Goal: Task Accomplishment & Management: Manage account settings

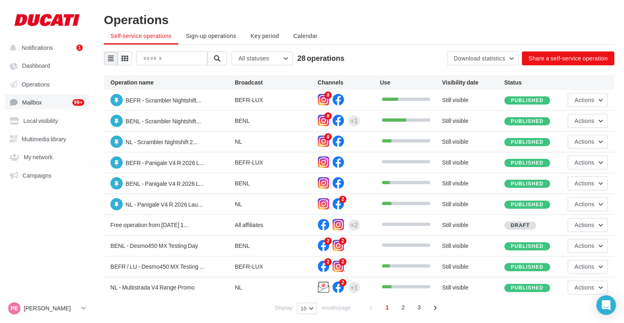
click at [70, 104] on link "Mailbox 99+" at bounding box center [47, 101] width 84 height 15
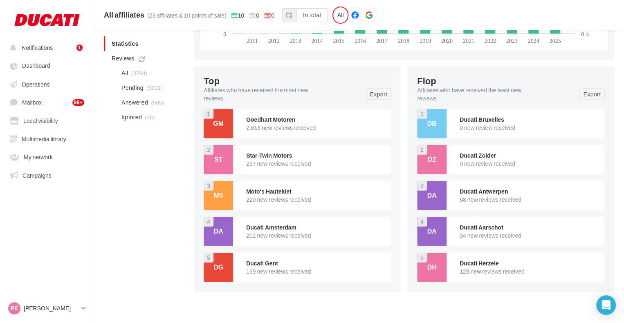
scroll to position [977, 0]
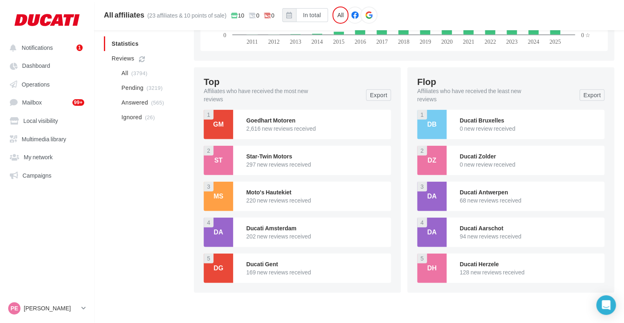
click at [229, 192] on div "Ms" at bounding box center [218, 196] width 29 height 29
click at [224, 126] on div "GM" at bounding box center [218, 125] width 16 height 16
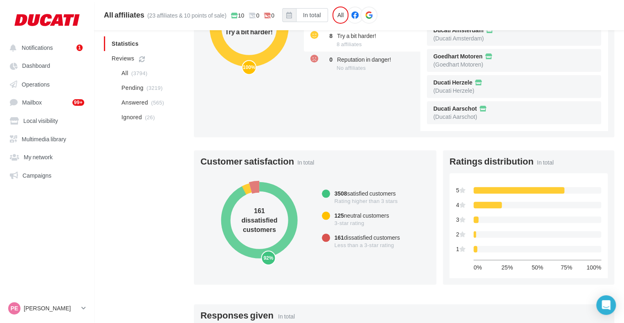
scroll to position [222, 0]
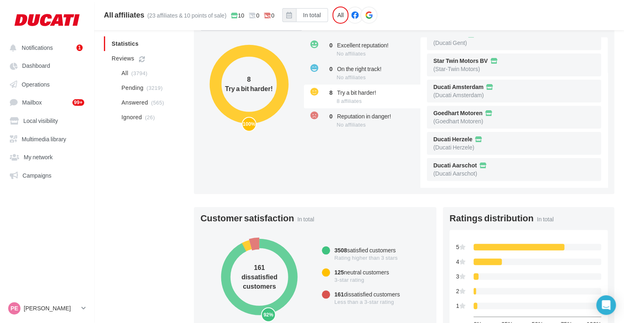
click at [336, 297] on span "161" at bounding box center [338, 294] width 9 height 7
click at [331, 297] on div "161 dissatisfied customers Less than a 3-star rating" at bounding box center [374, 299] width 112 height 25
click at [257, 246] on circle at bounding box center [259, 277] width 82 height 82
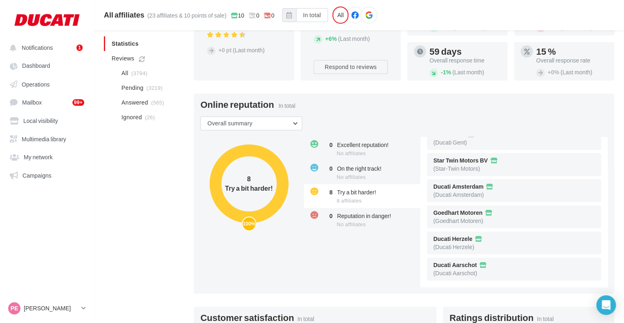
scroll to position [119, 0]
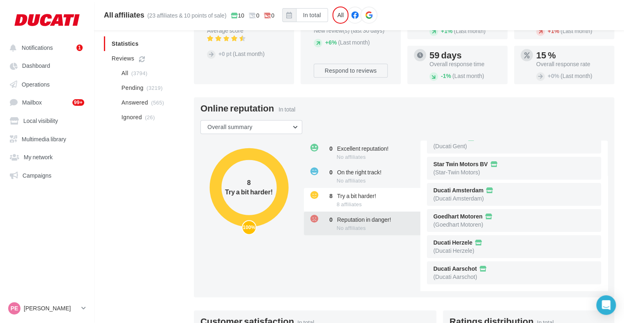
click at [363, 230] on span "No affiliates" at bounding box center [350, 228] width 29 height 7
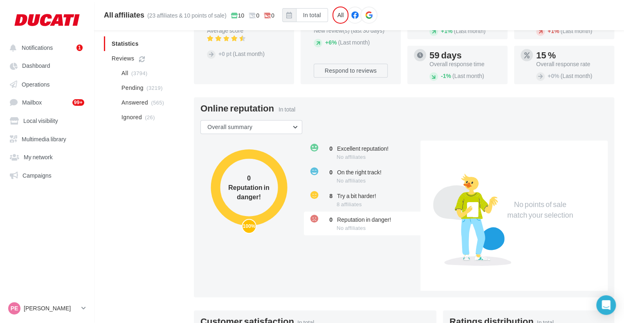
scroll to position [0, 0]
click at [273, 125] on button "Overall summary" at bounding box center [251, 127] width 102 height 14
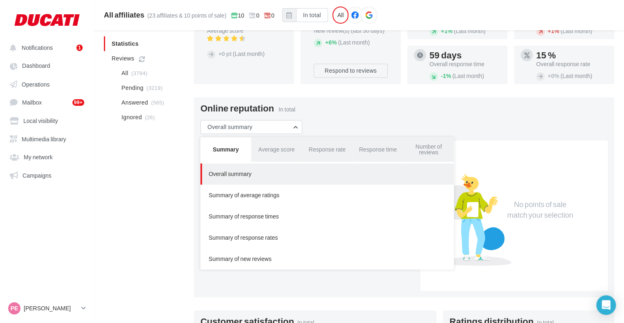
click at [389, 124] on div "Online reputation In total Overall summary Summary Average score Response rate …" at bounding box center [404, 197] width 420 height 200
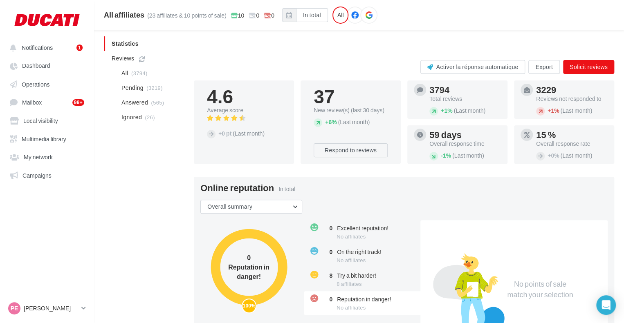
scroll to position [38, 0]
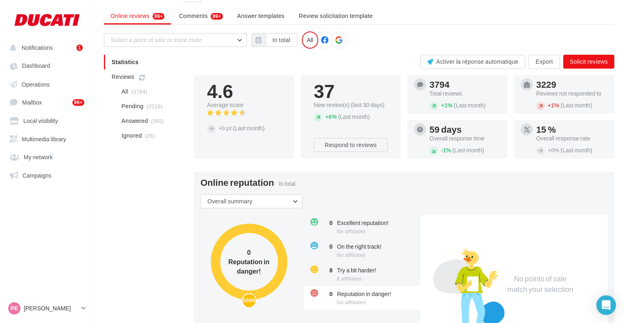
click at [571, 98] on div "3229 Reviews not responded to + 1% (Last month)" at bounding box center [572, 94] width 72 height 32
click at [139, 132] on span "Ignored" at bounding box center [131, 136] width 20 height 8
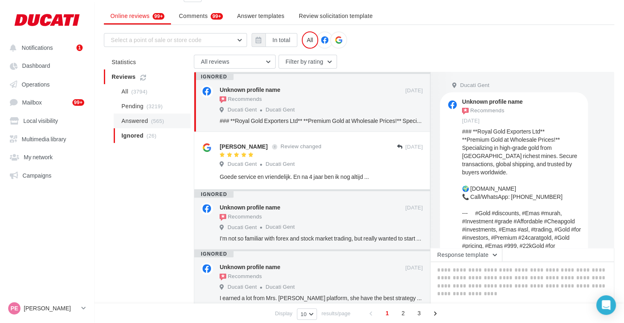
click at [129, 114] on li "Answered (565)" at bounding box center [152, 121] width 77 height 15
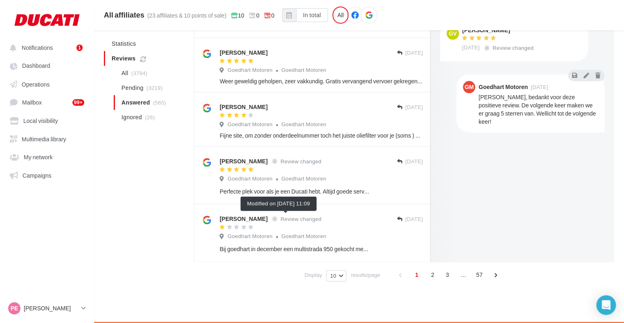
scroll to position [380, 0]
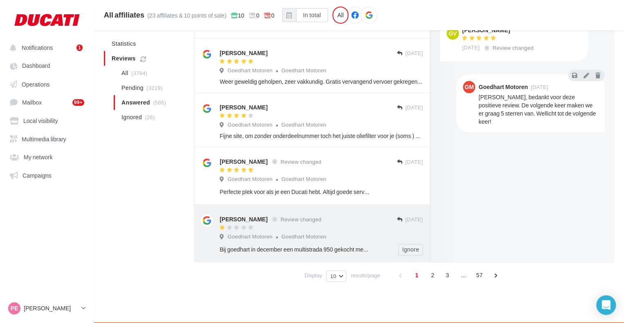
click at [343, 233] on div "Goedhart Motoren Goedhart Motoren" at bounding box center [320, 237] width 203 height 9
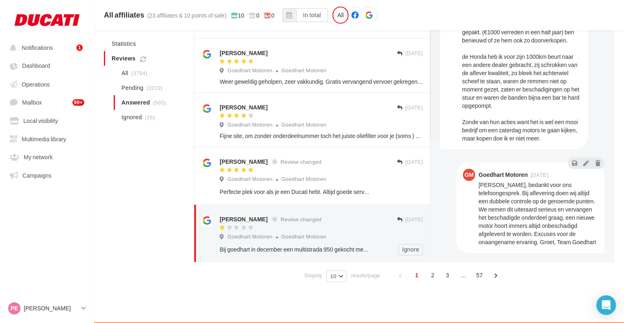
scroll to position [381, 0]
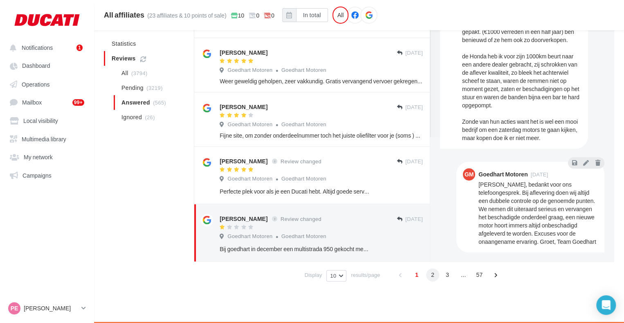
click at [432, 276] on span "2" at bounding box center [432, 275] width 13 height 13
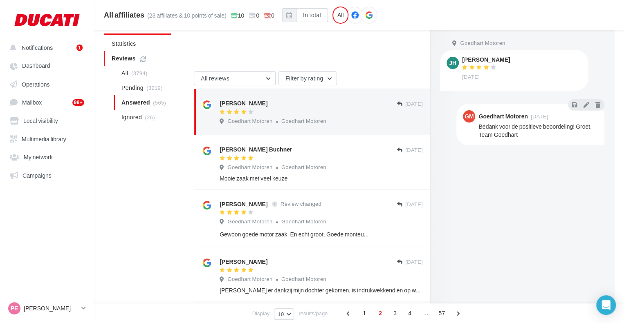
scroll to position [0, 0]
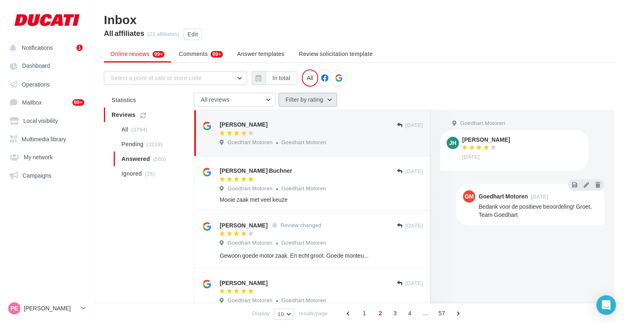
click at [307, 102] on button "Filter by rating" at bounding box center [307, 100] width 58 height 14
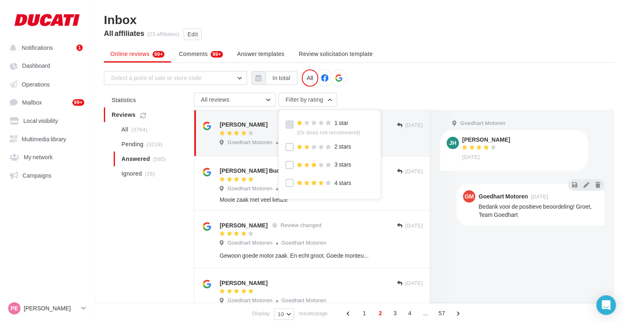
click at [290, 121] on label at bounding box center [289, 125] width 8 height 8
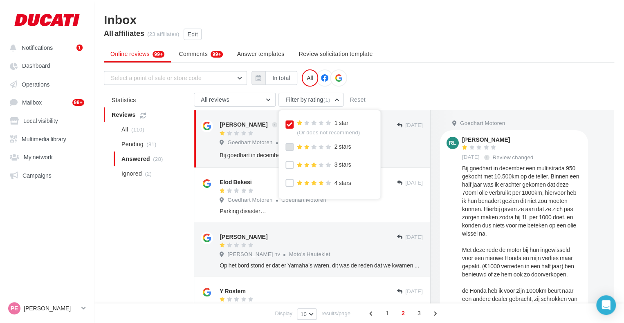
click at [286, 149] on label at bounding box center [289, 147] width 8 height 8
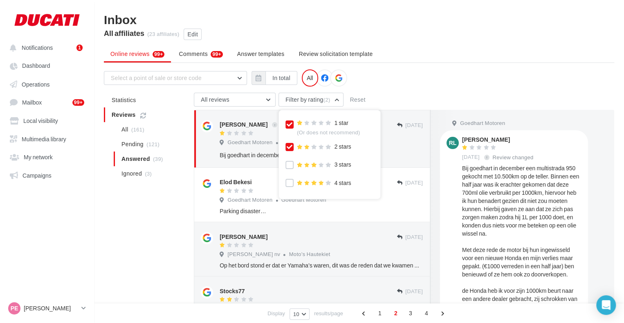
click at [429, 78] on div "Select a point of sale or store code L1336358 - Ducati Aarschot 111713 - Ducati…" at bounding box center [359, 77] width 510 height 17
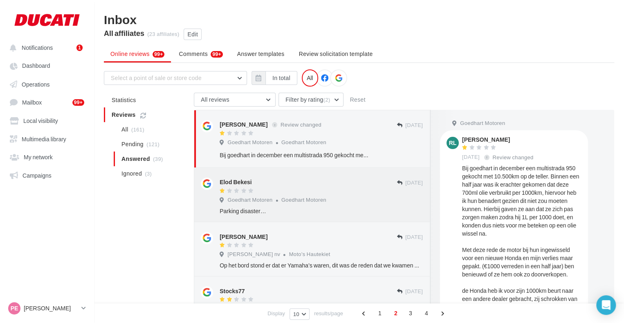
click at [307, 214] on div "Parking disaster…" at bounding box center [320, 211] width 203 height 8
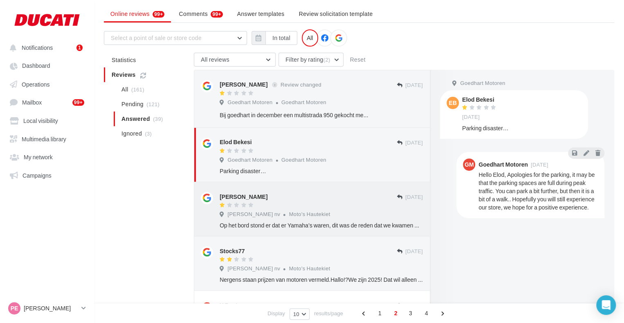
scroll to position [41, 0]
click at [350, 208] on div at bounding box center [307, 205] width 177 height 7
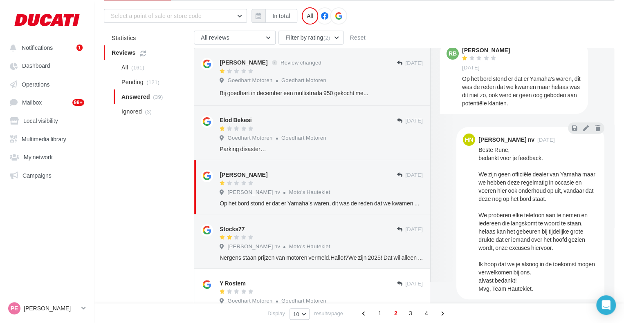
scroll to position [62, 0]
click at [330, 240] on div at bounding box center [307, 238] width 177 height 7
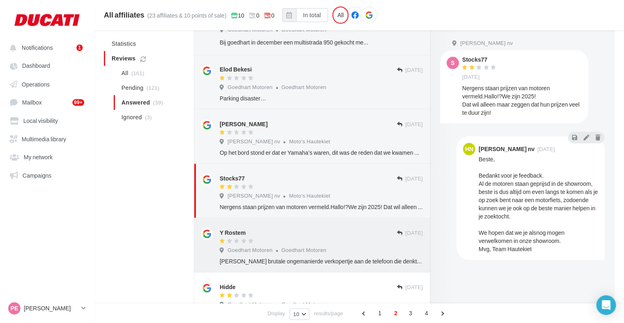
scroll to position [120, 0]
click at [299, 257] on div "[PERSON_NAME] brutale ongemanierde verkopertje aan de telefoon die denkt met ee…" at bounding box center [320, 261] width 203 height 8
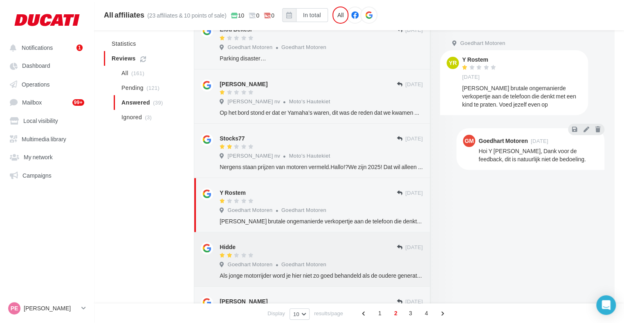
scroll to position [190, 0]
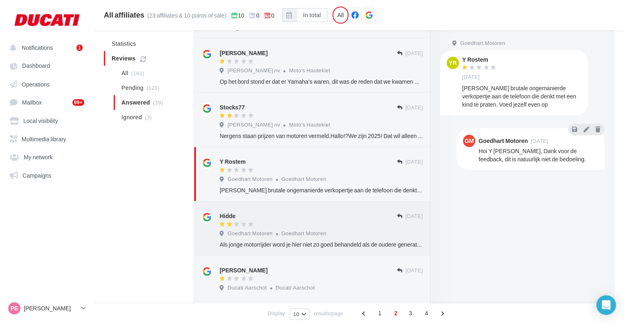
click at [278, 238] on div "Goedhart Motoren Goedhart Motoren" at bounding box center [320, 234] width 203 height 9
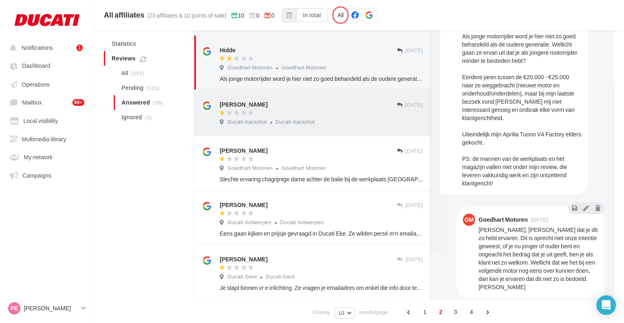
scroll to position [357, 0]
click at [313, 223] on span "Ducati Antwerpen" at bounding box center [302, 221] width 44 height 7
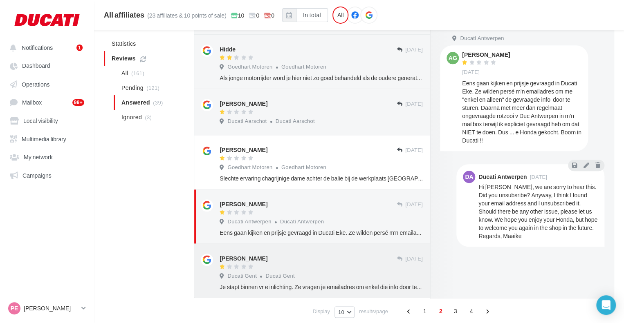
scroll to position [380, 0]
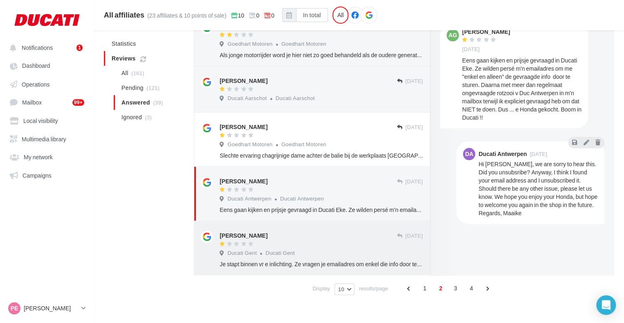
click at [298, 251] on div "Ducati Gent Ducati Gent" at bounding box center [320, 254] width 203 height 9
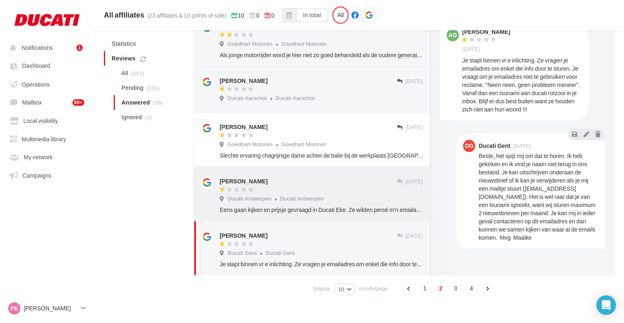
scroll to position [394, 0]
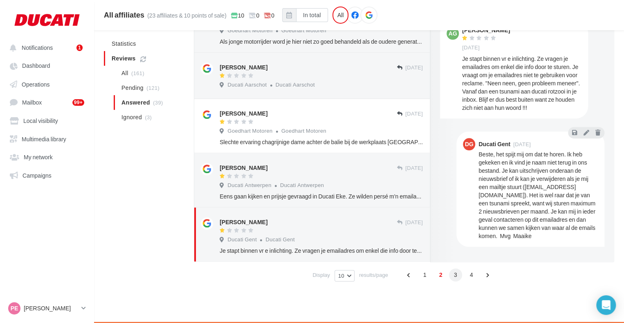
click at [458, 278] on span "3" at bounding box center [455, 275] width 13 height 13
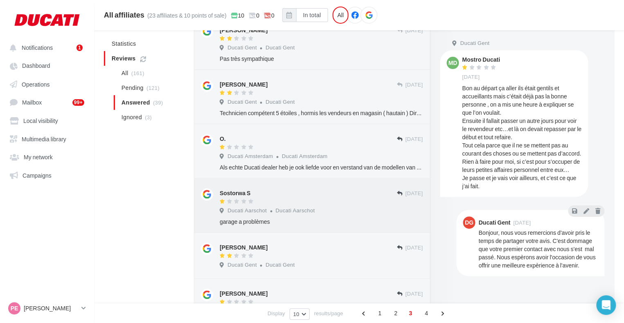
scroll to position [318, 0]
click at [325, 154] on span "Ducati Amsterdam" at bounding box center [305, 157] width 46 height 7
